Goal: Information Seeking & Learning: Learn about a topic

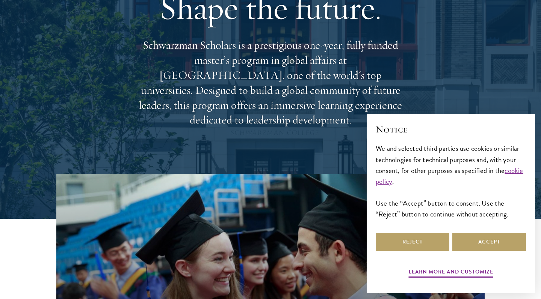
scroll to position [81, 0]
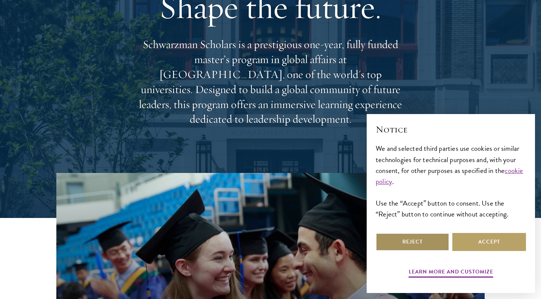
click at [432, 245] on button "Reject" at bounding box center [413, 242] width 74 height 18
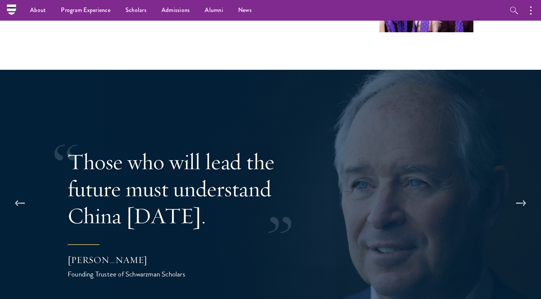
scroll to position [1421, 0]
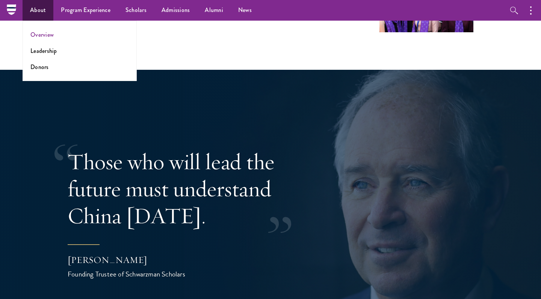
click at [45, 34] on link "Overview" at bounding box center [41, 34] width 23 height 9
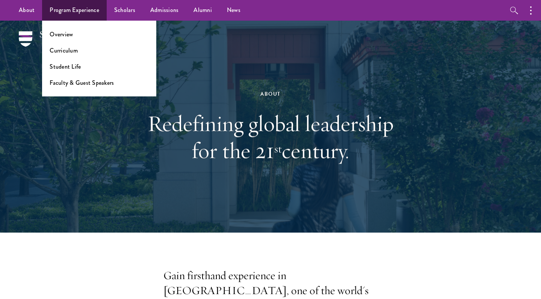
click at [66, 40] on ul "Overview Curriculum Student Life Faculty & Guest Speakers" at bounding box center [99, 59] width 114 height 76
click at [63, 36] on link "Overview" at bounding box center [61, 34] width 23 height 9
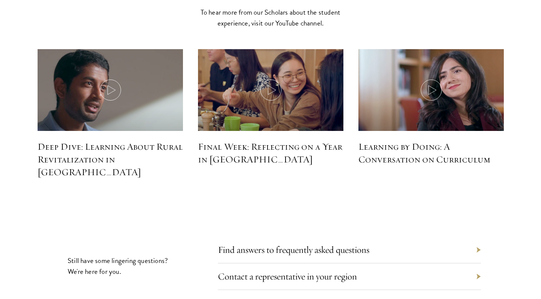
scroll to position [3480, 0]
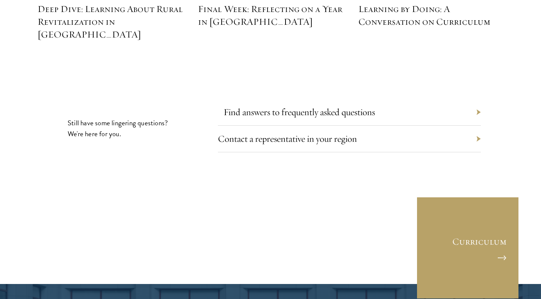
click at [236, 106] on link "Find answers to frequently asked questions" at bounding box center [298, 112] width 151 height 12
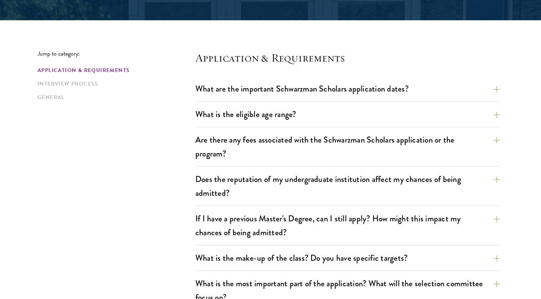
scroll to position [233, 0]
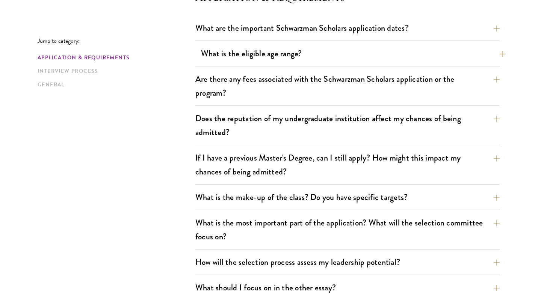
click at [234, 58] on button "What is the eligible age range?" at bounding box center [353, 53] width 304 height 17
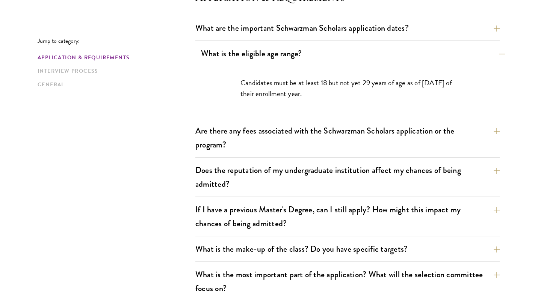
click at [234, 58] on button "What is the eligible age range?" at bounding box center [353, 53] width 304 height 17
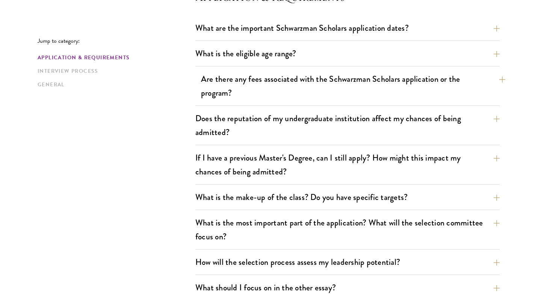
click at [236, 74] on button "Are there any fees associated with the Schwarzman Scholars application or the p…" at bounding box center [353, 86] width 304 height 31
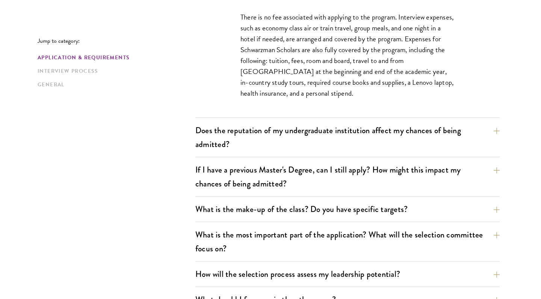
scroll to position [388, 0]
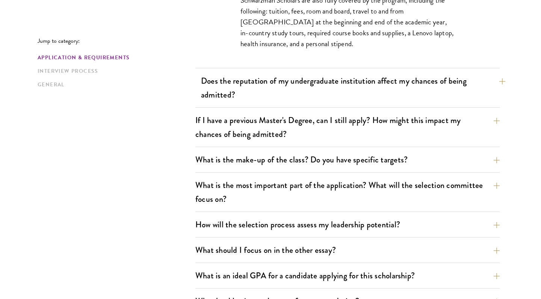
click at [237, 83] on button "Does the reputation of my undergraduate institution affect my chances of being …" at bounding box center [353, 87] width 304 height 31
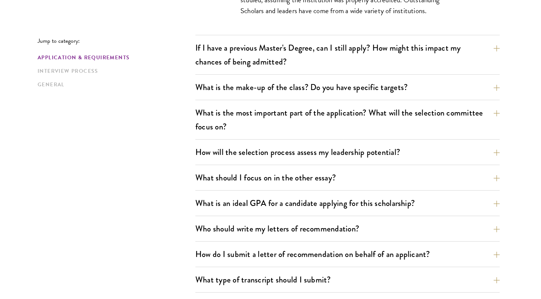
scroll to position [430, 0]
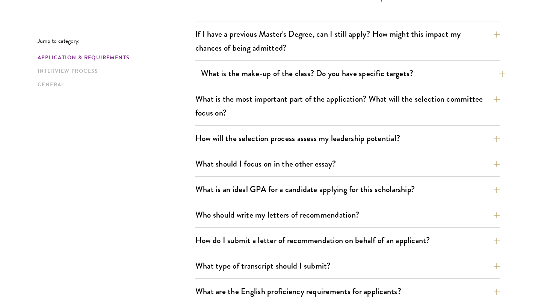
click at [237, 82] on button "What is the make-up of the class? Do you have specific targets?" at bounding box center [353, 73] width 304 height 17
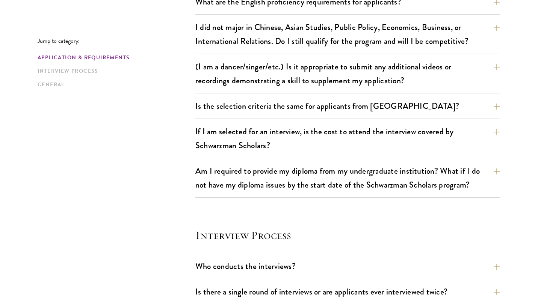
scroll to position [801, 0]
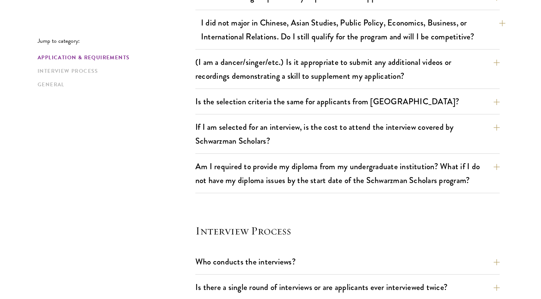
click at [250, 43] on button "I did not major in Chinese, Asian Studies, Public Policy, Economics, Business, …" at bounding box center [353, 29] width 304 height 31
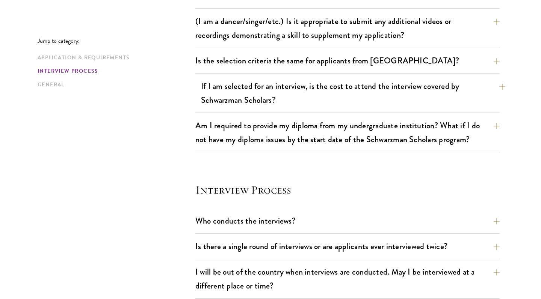
scroll to position [823, 0]
